Goal: Check status: Check status

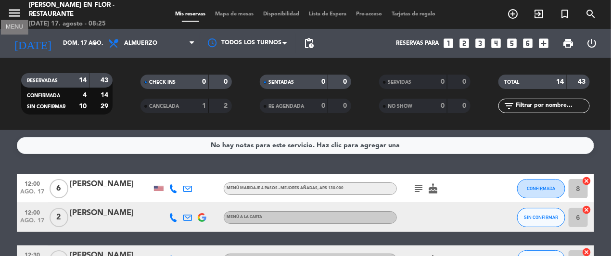
drag, startPoint x: 11, startPoint y: 4, endPoint x: 11, endPoint y: 15, distance: 11.1
click at [11, 5] on span "menu MENU" at bounding box center [18, 14] width 22 height 23
click at [11, 15] on icon "menu" at bounding box center [14, 13] width 14 height 14
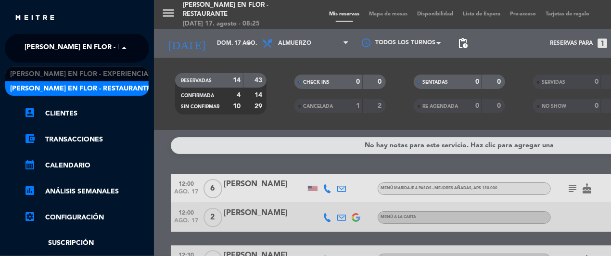
click at [58, 41] on span "[PERSON_NAME] en Flor - Restaurante" at bounding box center [95, 48] width 141 height 20
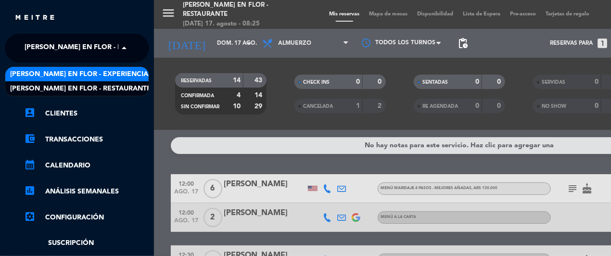
click at [79, 73] on span "[PERSON_NAME] en Flor - Experiencias" at bounding box center [81, 74] width 142 height 11
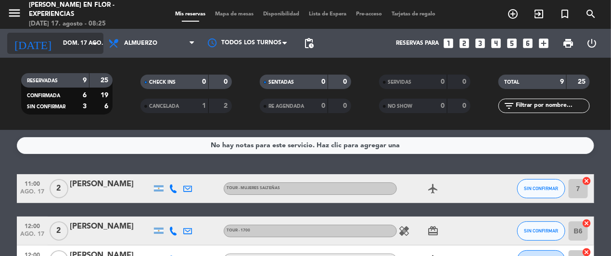
click at [68, 37] on input "dom. 17 ago." at bounding box center [96, 43] width 76 height 16
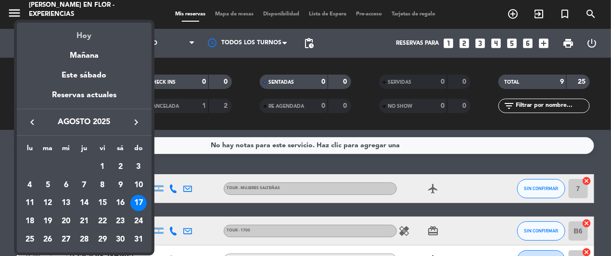
click at [85, 31] on div "Hoy" at bounding box center [84, 33] width 135 height 20
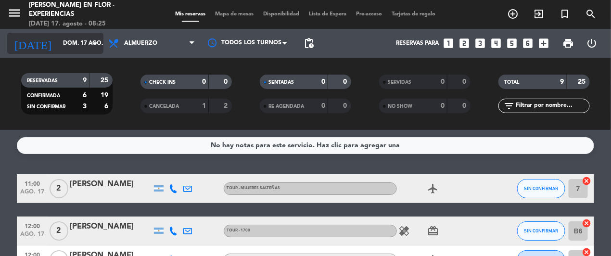
drag, startPoint x: 51, startPoint y: 28, endPoint x: 54, endPoint y: 36, distance: 8.4
click at [52, 29] on div "menu [PERSON_NAME] en Flor - Experiencias [DATE] 17. agosto - 08:25 Mis reserva…" at bounding box center [305, 65] width 611 height 130
click at [58, 38] on input "dom. 17 ago." at bounding box center [96, 43] width 76 height 16
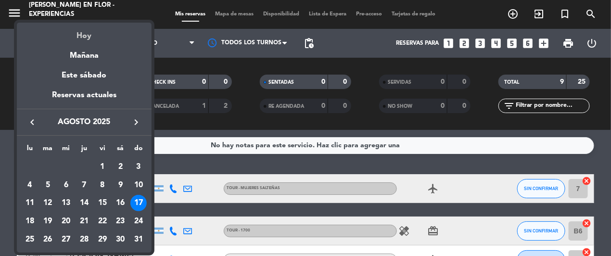
click at [85, 40] on div "Hoy" at bounding box center [84, 33] width 135 height 20
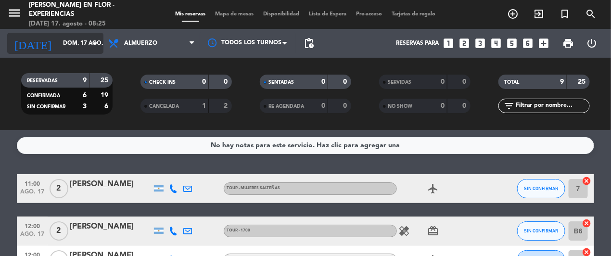
click at [78, 48] on input "dom. 17 ago." at bounding box center [96, 43] width 76 height 16
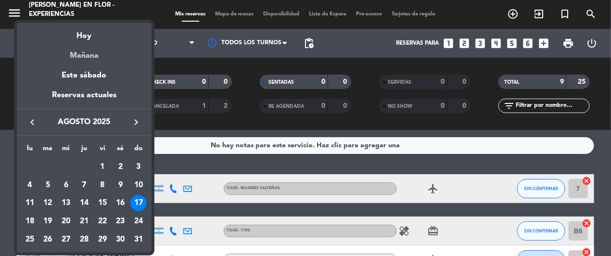
click at [86, 56] on div "Mañana" at bounding box center [84, 52] width 135 height 20
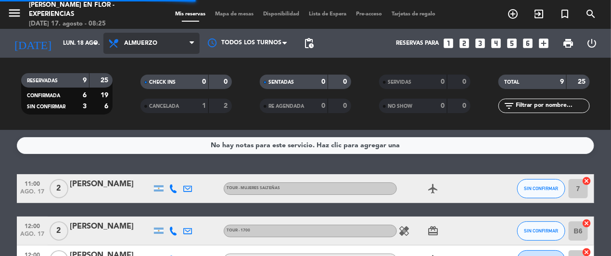
click at [151, 42] on span "Almuerzo" at bounding box center [140, 43] width 33 height 7
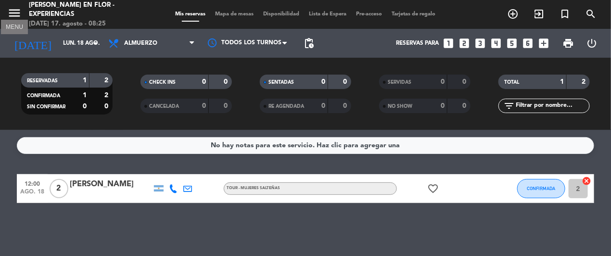
drag, startPoint x: 20, startPoint y: 16, endPoint x: 26, endPoint y: 24, distance: 9.6
click at [19, 17] on icon "menu" at bounding box center [14, 13] width 14 height 14
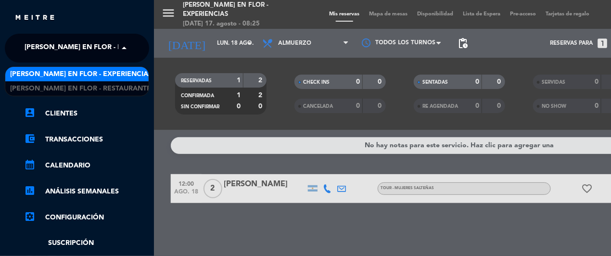
click at [73, 47] on span "[PERSON_NAME] en Flor - Experiencias" at bounding box center [96, 48] width 142 height 20
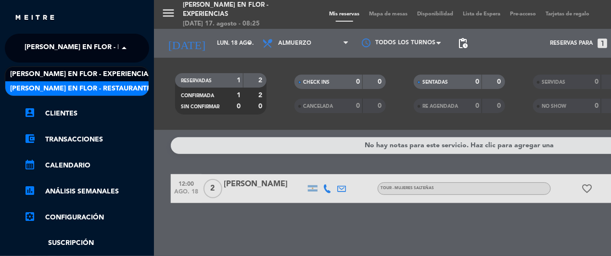
click at [89, 83] on span "[PERSON_NAME] en Flor - Restaurante" at bounding box center [80, 88] width 141 height 11
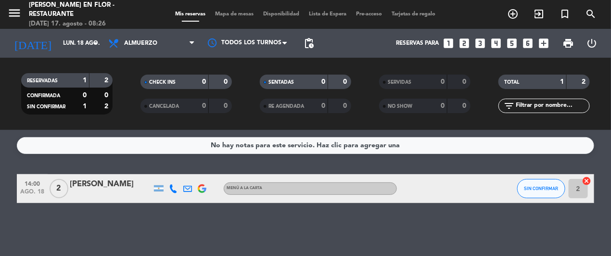
click at [89, 30] on div "menu [PERSON_NAME] en Flor - Restaurante [DATE] 17. agosto - 08:26 Mis reservas…" at bounding box center [305, 65] width 611 height 130
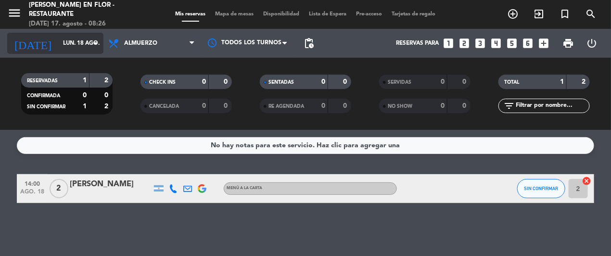
click at [85, 37] on input "lun. 18 ago." at bounding box center [96, 43] width 76 height 16
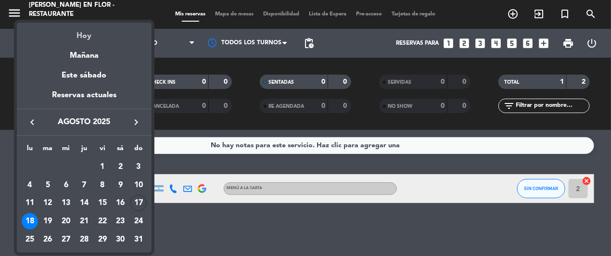
click at [85, 41] on div "Hoy" at bounding box center [84, 33] width 135 height 20
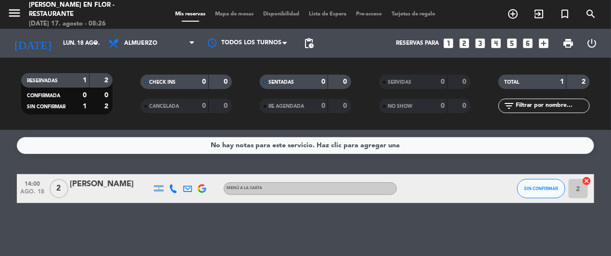
type input "dom. 17 ago."
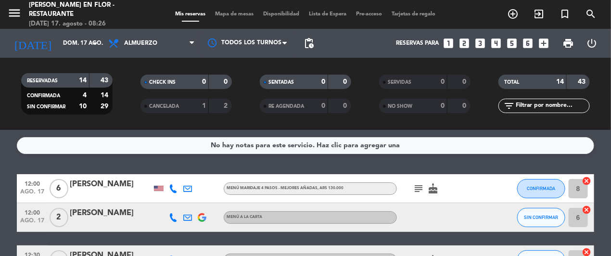
click at [411, 188] on div "subject cake" at bounding box center [440, 188] width 87 height 28
click at [416, 187] on icon "subject" at bounding box center [419, 189] width 12 height 12
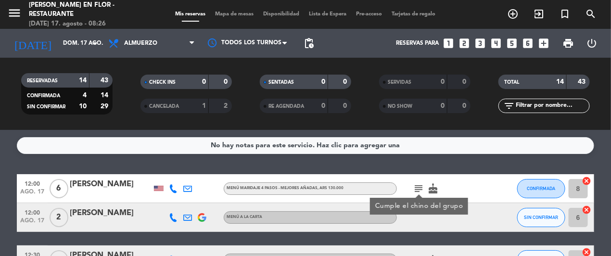
click at [416, 187] on icon "subject" at bounding box center [419, 189] width 12 height 12
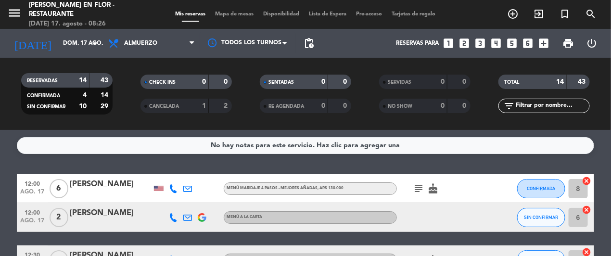
click at [418, 188] on icon "subject" at bounding box center [419, 189] width 12 height 12
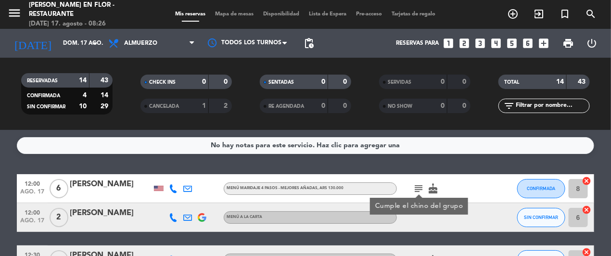
click at [101, 182] on div "[PERSON_NAME]" at bounding box center [111, 184] width 82 height 13
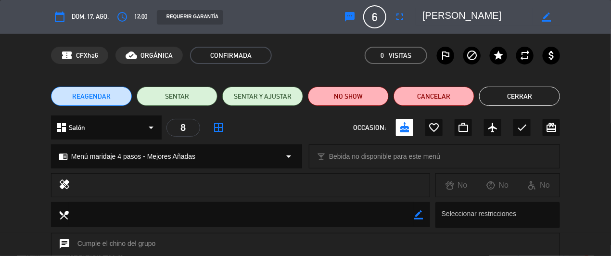
click at [525, 103] on button "Cerrar" at bounding box center [519, 96] width 81 height 19
